Goal: Find specific page/section: Find specific page/section

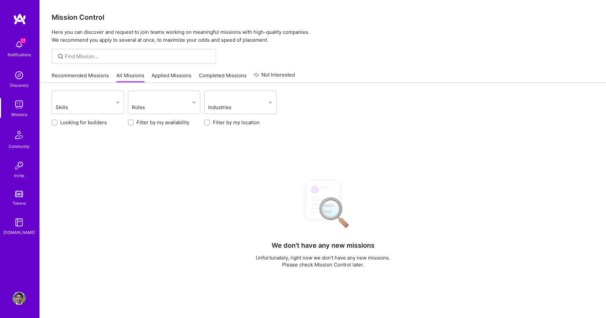
scroll to position [0, 0]
click at [206, 124] on input "Filter by my location" at bounding box center [208, 123] width 5 height 5
checkbox input "true"
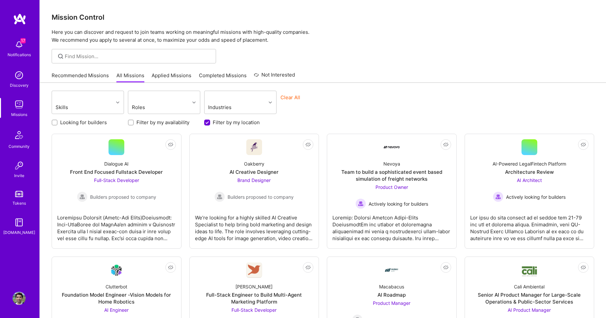
click at [53, 124] on input "Looking for builders" at bounding box center [55, 122] width 5 height 5
checkbox input "true"
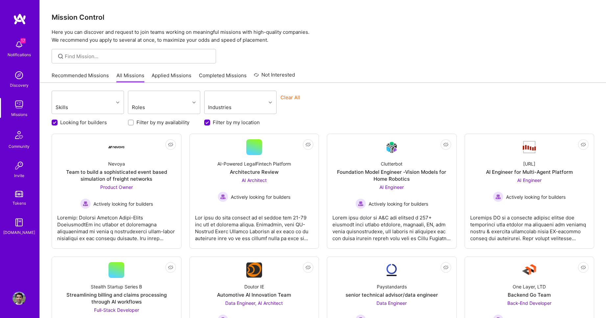
click at [208, 122] on input "Filter by my location" at bounding box center [208, 123] width 6 height 6
click at [208, 122] on input "Filter by my location" at bounding box center [208, 123] width 5 height 5
checkbox input "true"
click at [69, 122] on label "Looking for builders" at bounding box center [83, 122] width 47 height 7
click at [58, 122] on input "Looking for builders" at bounding box center [55, 123] width 6 height 6
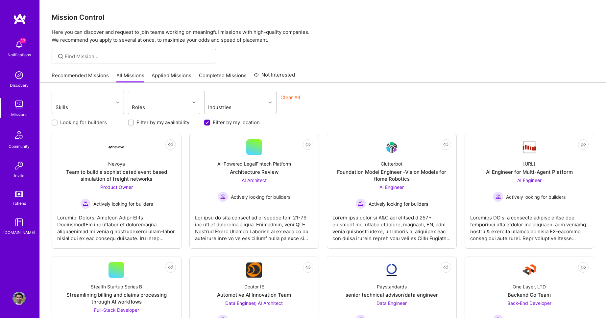
scroll to position [0, 0]
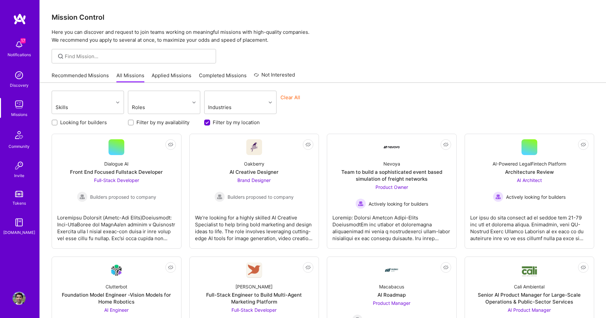
click at [57, 121] on input "Looking for builders" at bounding box center [55, 122] width 5 height 5
checkbox input "true"
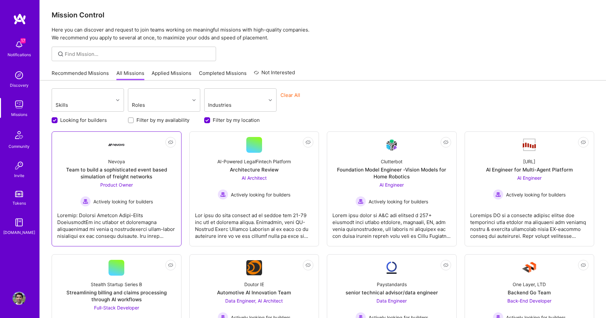
scroll to position [3, 0]
